Goal: Information Seeking & Learning: Learn about a topic

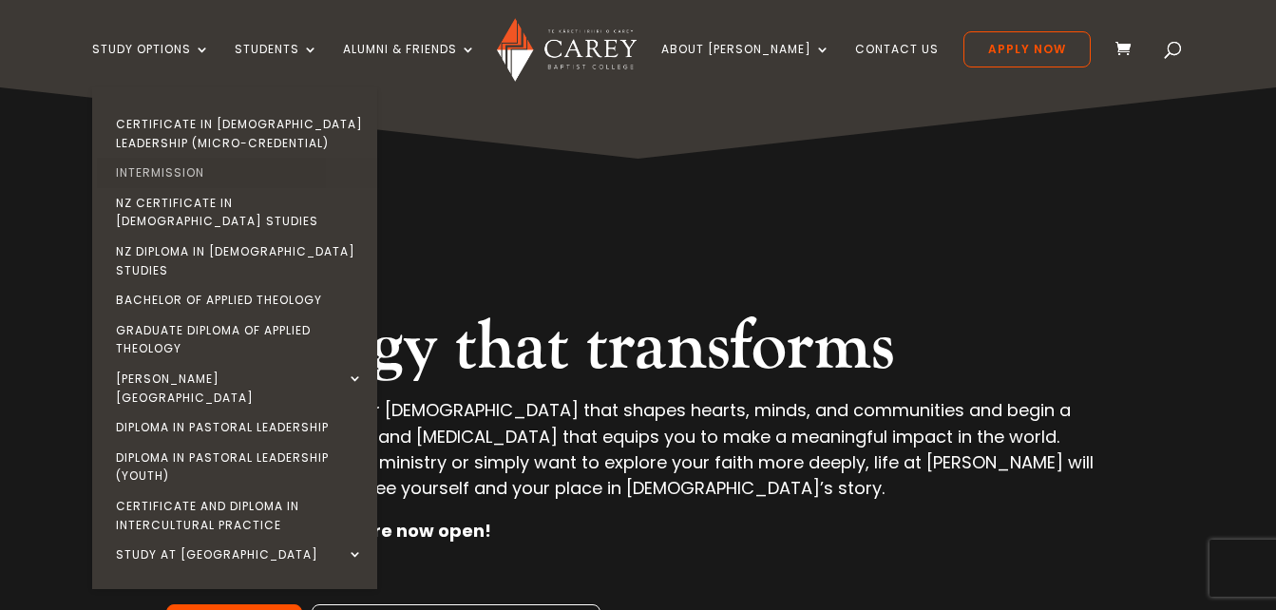
click at [220, 162] on link "Intermission" at bounding box center [239, 173] width 285 height 30
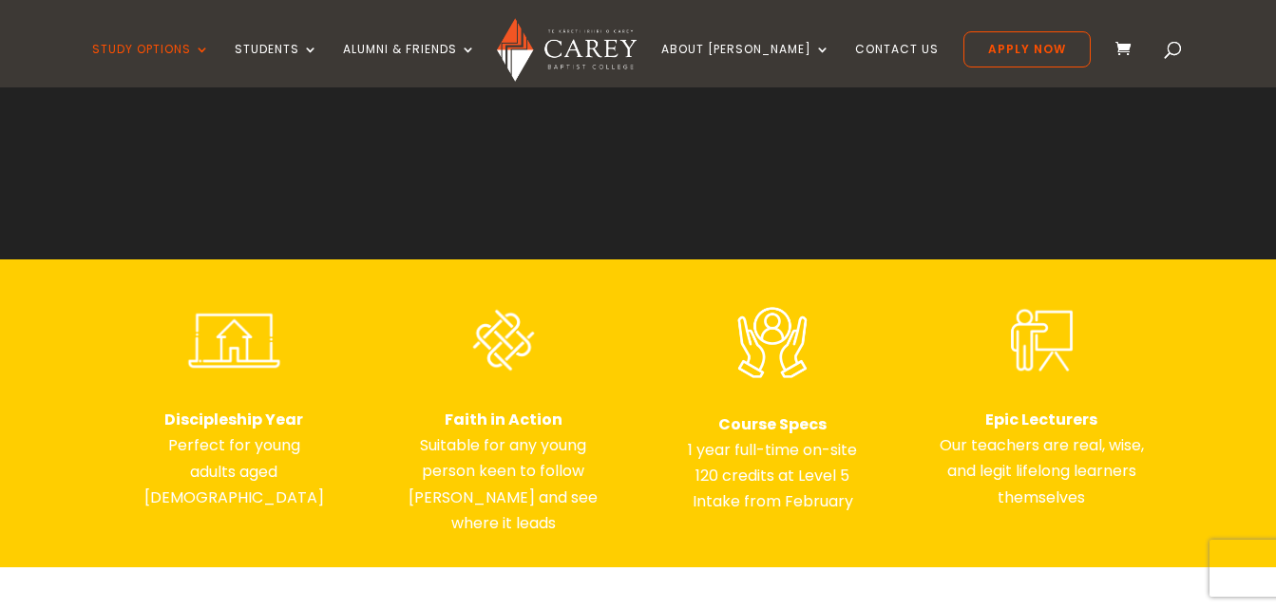
scroll to position [1066, 0]
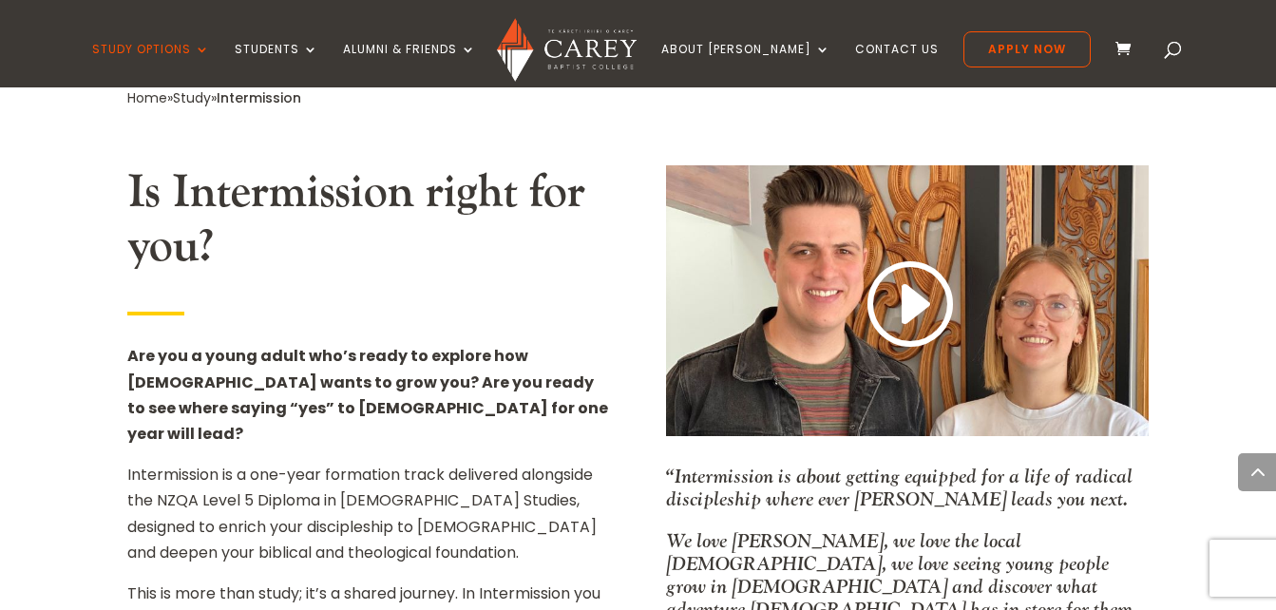
click at [211, 169] on h2 "Is Intermission right for you?" at bounding box center [368, 224] width 483 height 119
click at [228, 172] on h2 "Is Intermission right for you?" at bounding box center [368, 224] width 483 height 119
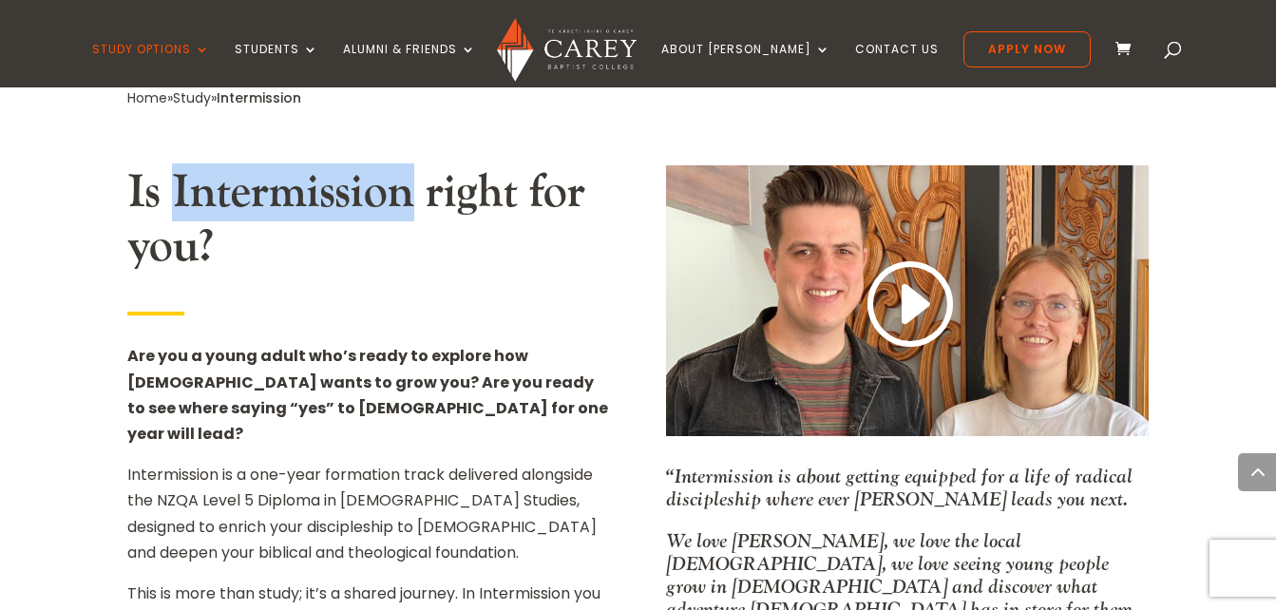
click at [228, 172] on h2 "Is Intermission right for you?" at bounding box center [368, 224] width 483 height 119
copy h2 "Intermission"
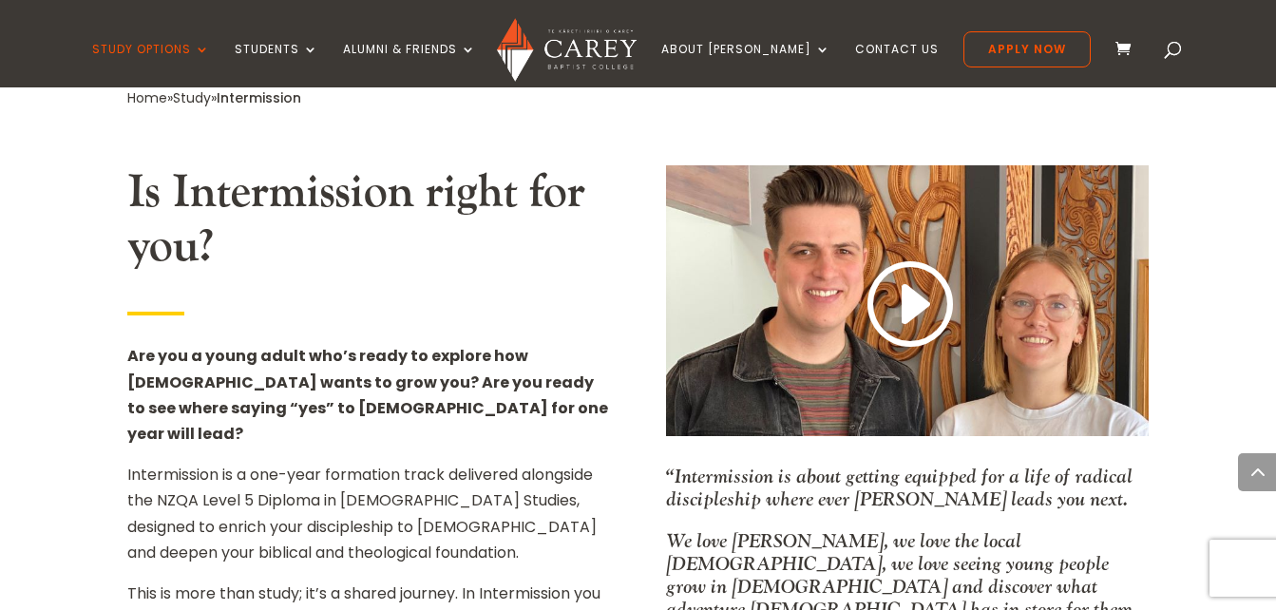
click at [641, 253] on div "Is Intermission right for you? Are you a young adult who’s ready to explore how…" at bounding box center [637, 464] width 1020 height 654
